Goal: Find specific page/section: Locate a particular part of the current website

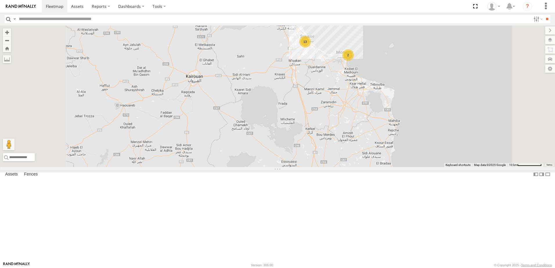
click at [311, 48] on div "13" at bounding box center [306, 42] width 12 height 12
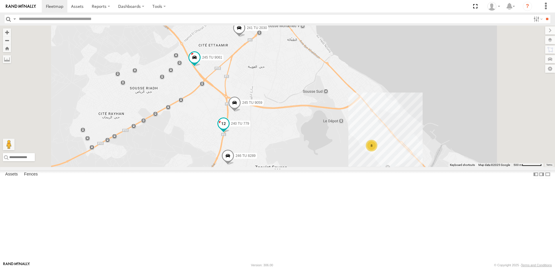
click at [230, 133] on span at bounding box center [223, 125] width 13 height 16
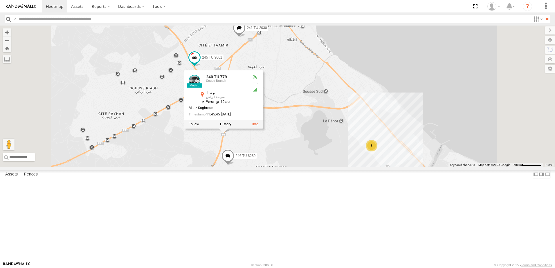
click at [274, 167] on div "231 TU 3157 241 TU 2030 245 TU 9061 240 TU 779 246 TU 8289 245 TU 9059 8 240 TU…" at bounding box center [277, 97] width 555 height 142
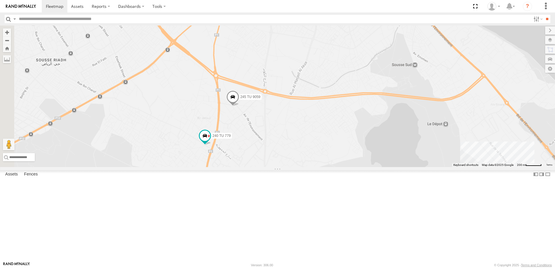
drag, startPoint x: 325, startPoint y: 142, endPoint x: 321, endPoint y: 154, distance: 12.8
click at [261, 99] on span "245 TU 9059" at bounding box center [251, 97] width 20 height 4
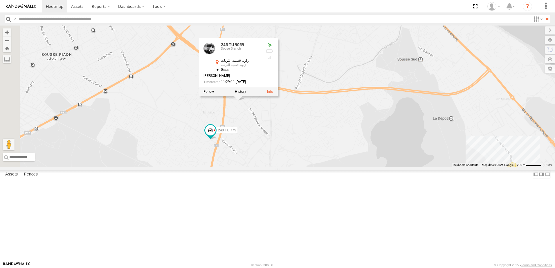
click at [247, 153] on div "231 TU 3157 241 TU 2030 245 TU 9061 240 TU 779 246 TU 8289 245 TU 9059 8 [GEOGR…" at bounding box center [277, 97] width 555 height 142
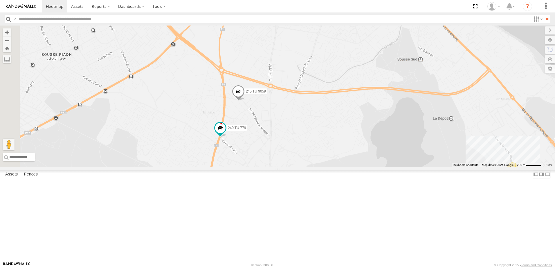
drag, startPoint x: 425, startPoint y: 139, endPoint x: 418, endPoint y: 141, distance: 7.8
click at [424, 140] on div "231 TU 3157 241 TU 2030 245 TU 9061 240 TU 779 246 TU 8289 245 TU 9059 8" at bounding box center [277, 97] width 555 height 142
click at [374, 139] on div "231 TU 3157 241 TU 2030 245 TU 9061 240 TU 779 246 TU 8289 245 TU 9059 8" at bounding box center [277, 97] width 555 height 142
